Goal: Task Accomplishment & Management: Use online tool/utility

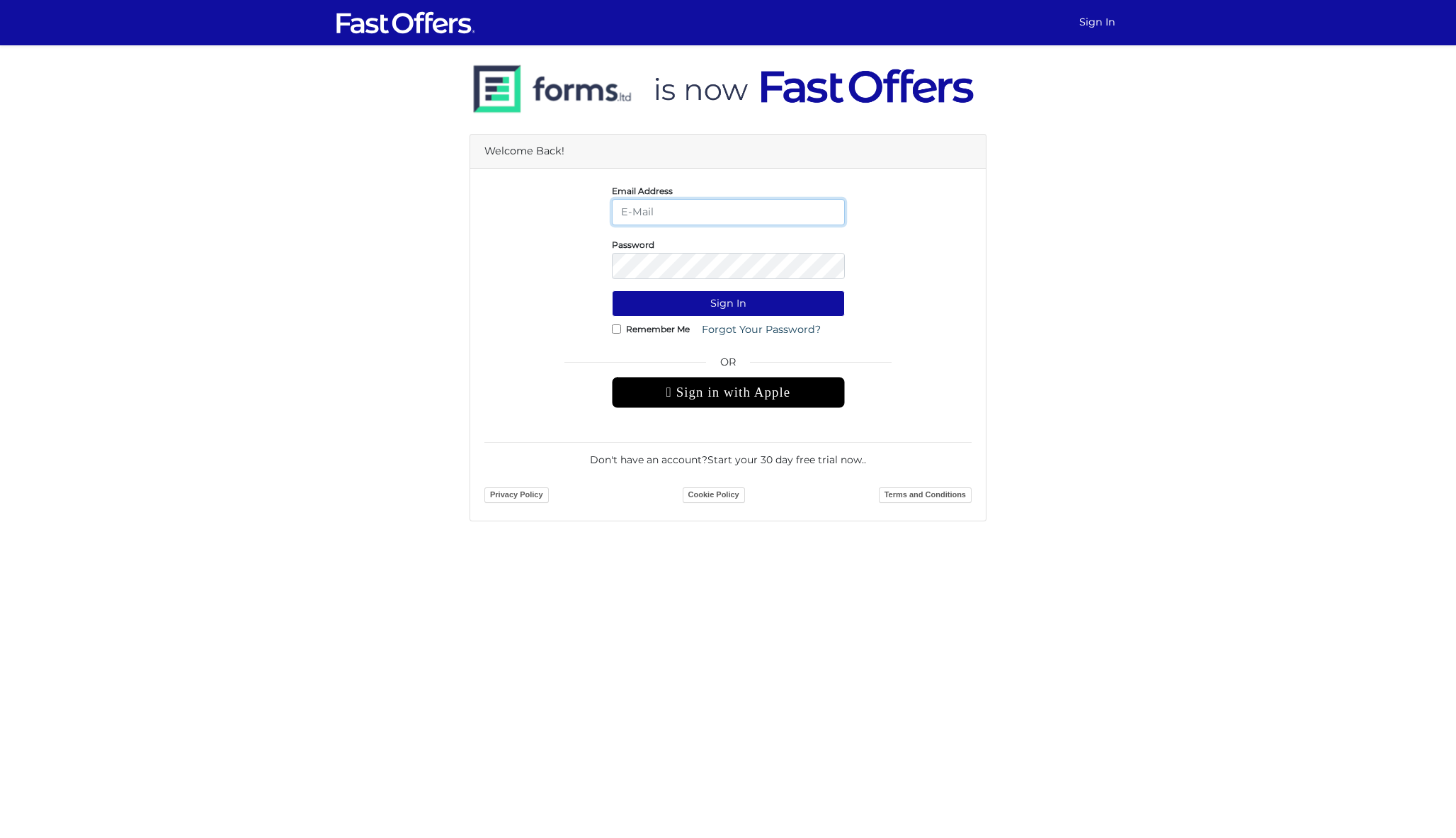
click at [686, 210] on input "email" at bounding box center [728, 212] width 233 height 26
type input "dan@danmilewskirealty.com"
click at [728, 304] on button "Sign In" at bounding box center [728, 303] width 233 height 26
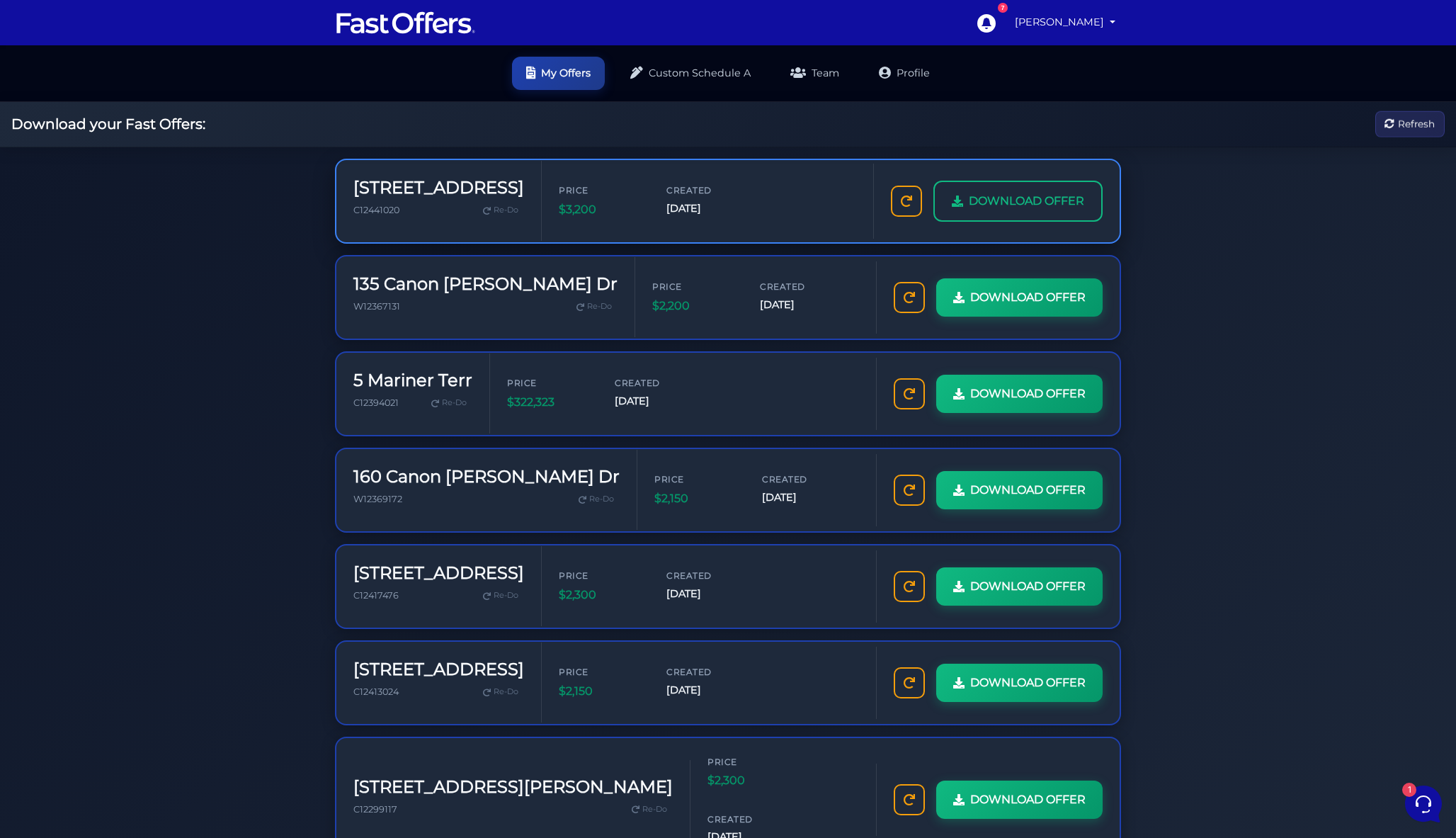
click at [1031, 202] on span "DOWNLOAD OFFER" at bounding box center [1027, 201] width 116 height 18
click at [699, 70] on link "Custom Schedule A" at bounding box center [690, 72] width 148 height 33
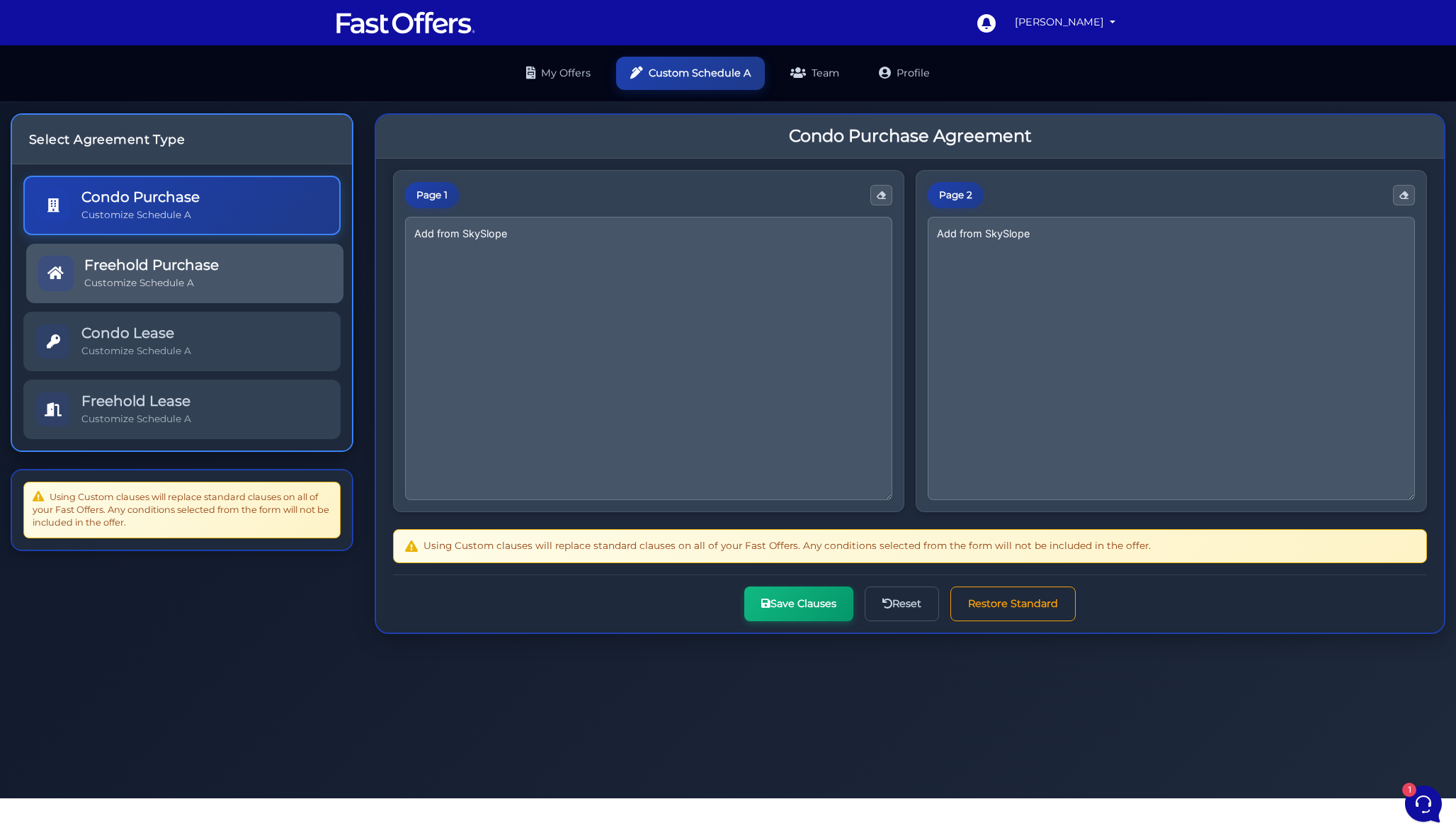
click at [219, 260] on h5 "Freehold Purchase" at bounding box center [151, 265] width 134 height 17
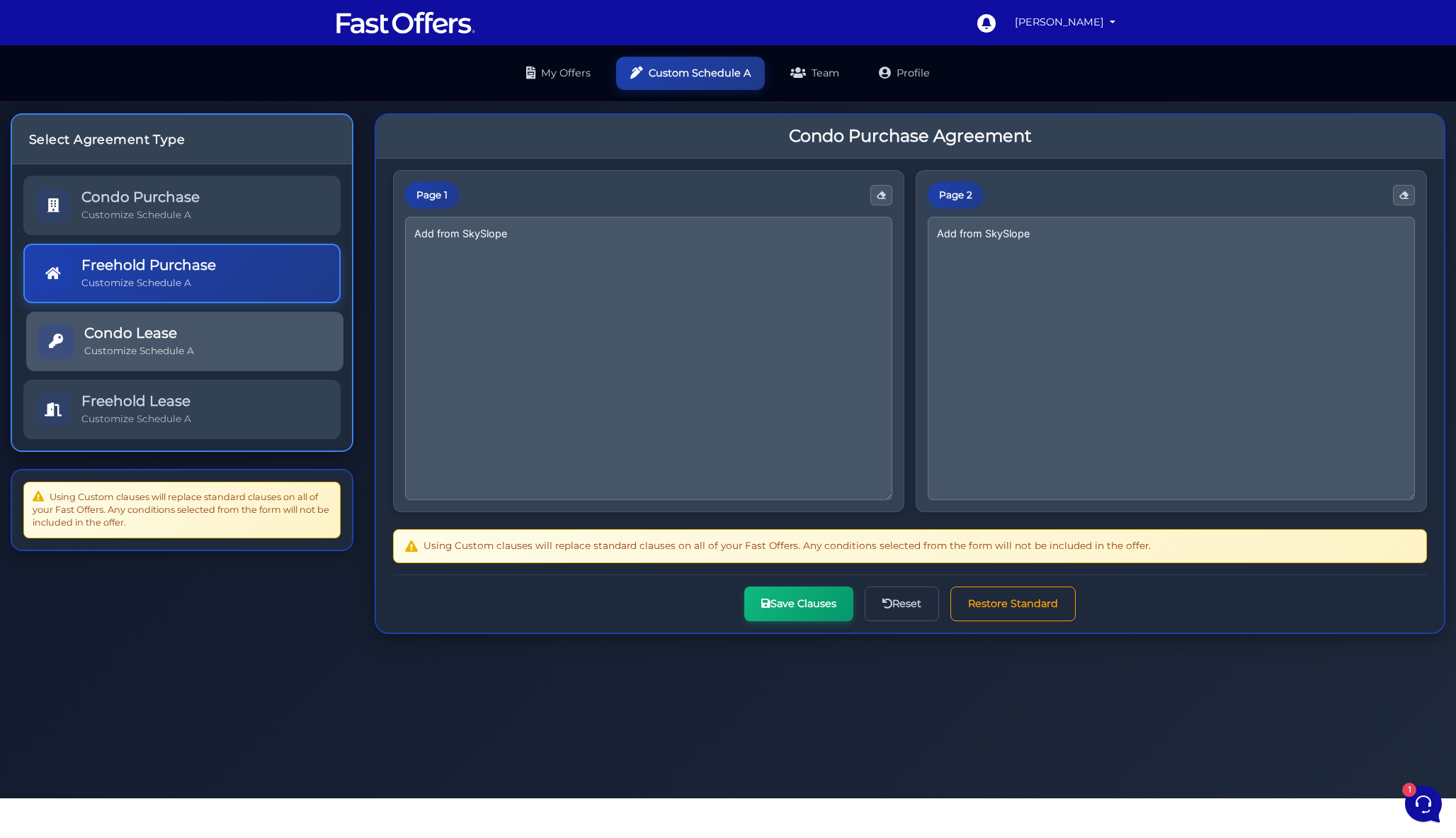
click at [209, 344] on link "Condo Lease Customize Schedule A" at bounding box center [184, 341] width 318 height 59
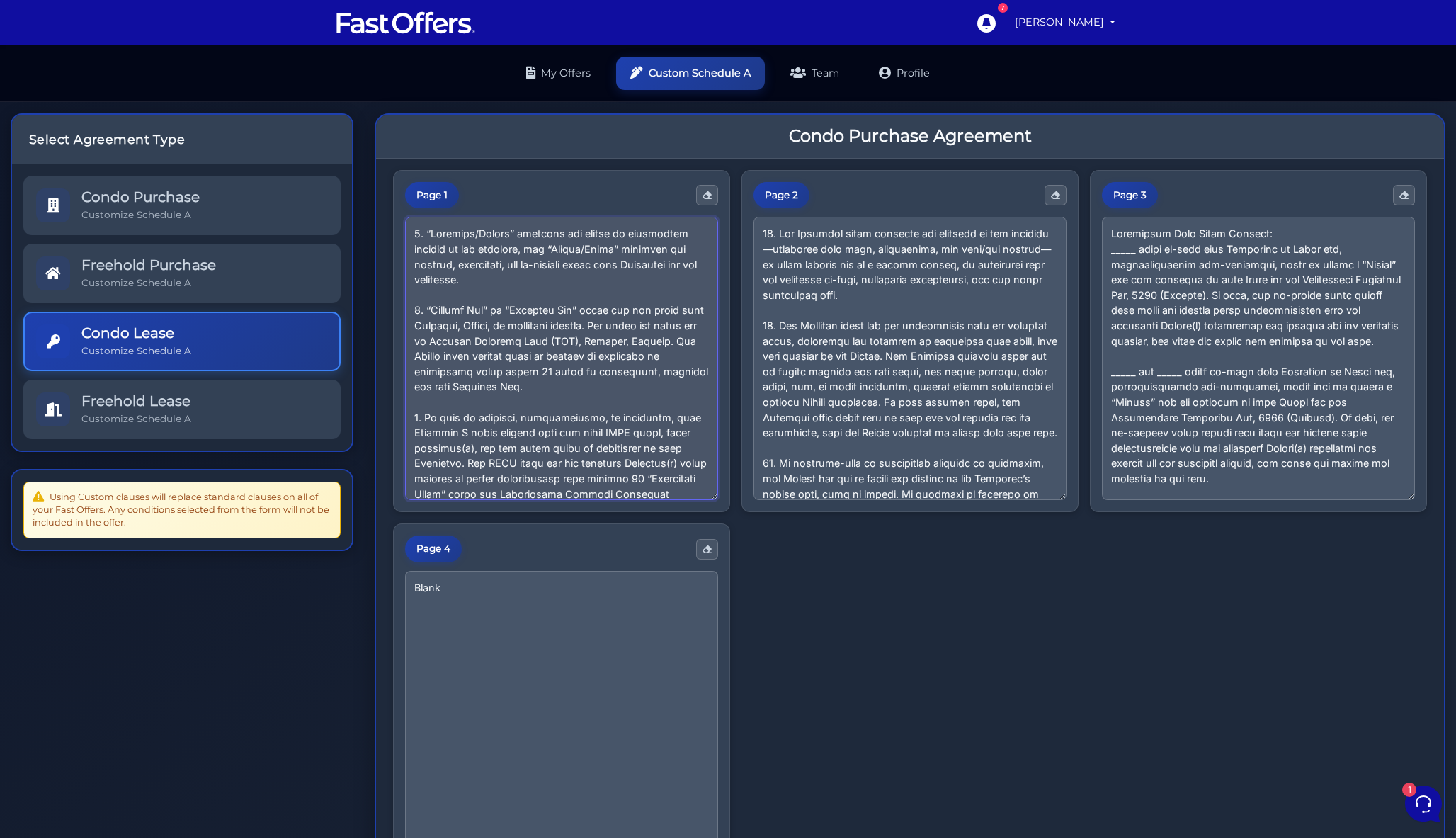
drag, startPoint x: 544, startPoint y: 485, endPoint x: 303, endPoint y: 113, distance: 443.2
click at [303, 113] on div "Select Agreement Type Condo Purchase Customize Schedule A Freehold Purchase Cus…" at bounding box center [728, 556] width 1456 height 909
click at [941, 375] on textarea at bounding box center [910, 357] width 313 height 284
drag, startPoint x: 944, startPoint y: 485, endPoint x: 688, endPoint y: 133, distance: 435.2
click at [688, 133] on div "Condo Purchase Agreement Page 1 Page 2 Page 3 Page 4 Blank" at bounding box center [910, 551] width 1071 height 876
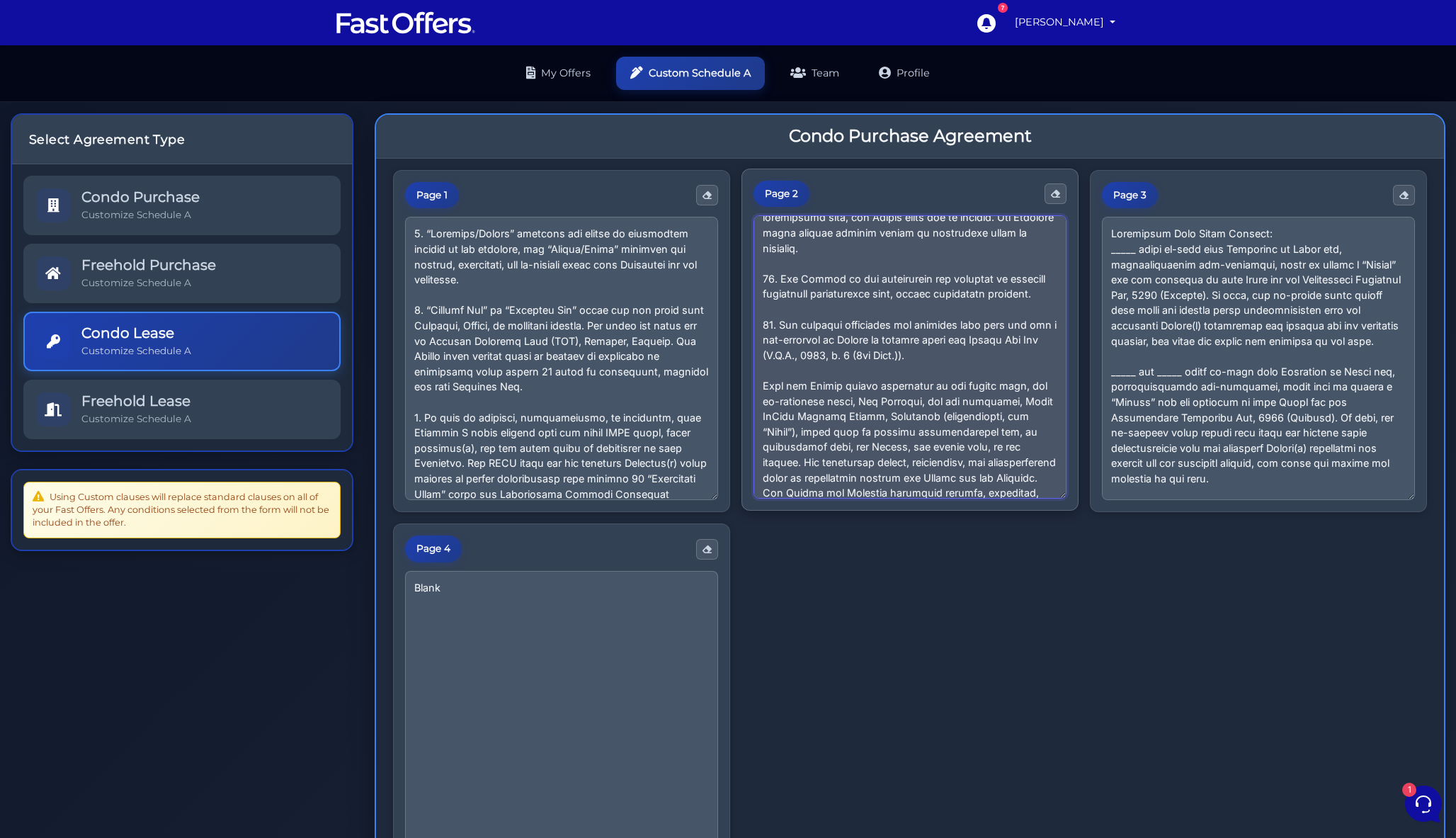
scroll to position [288, 0]
